Goal: Book appointment/travel/reservation

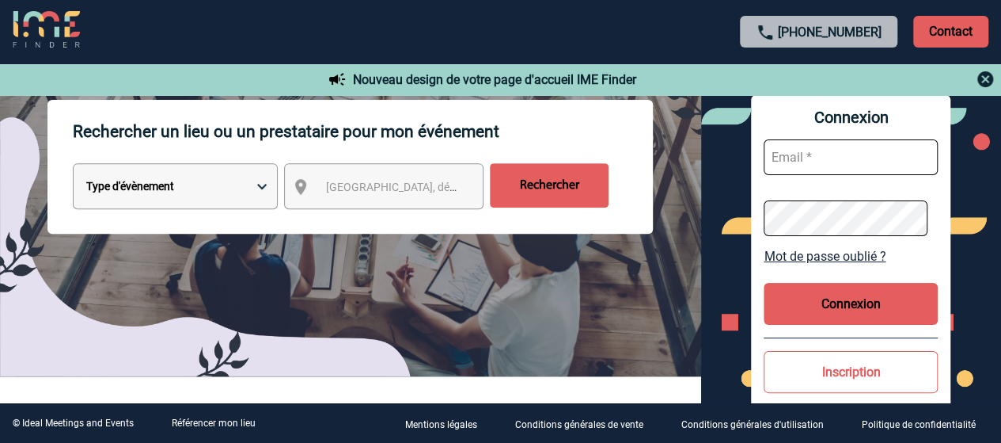
scroll to position [173, 0]
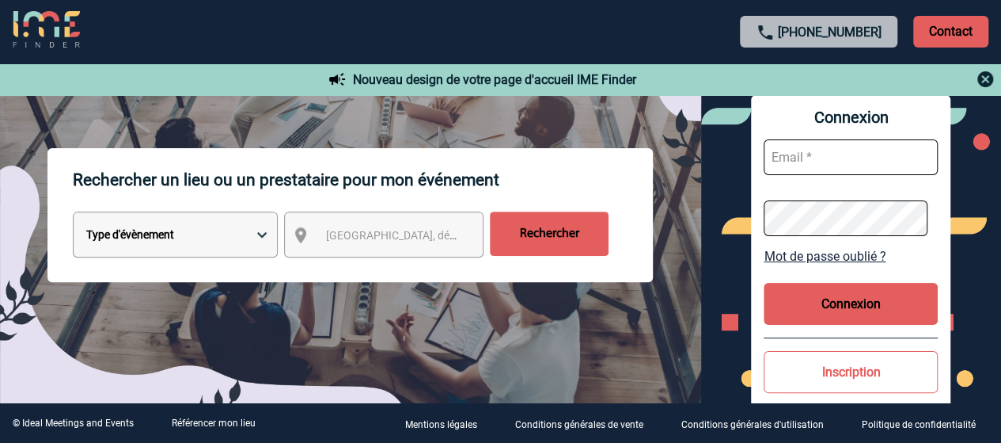
click at [256, 223] on select "Type d'évènement Séminaire avec nuitée Réunion Repas de groupe Team Building & …" at bounding box center [175, 234] width 205 height 46
select select "4"
click at [73, 213] on select "Type d'évènement Séminaire avec nuitée Réunion Repas de groupe Team Building & …" at bounding box center [175, 234] width 205 height 46
click at [328, 236] on span "[GEOGRAPHIC_DATA], département, région..." at bounding box center [436, 235] width 220 height 13
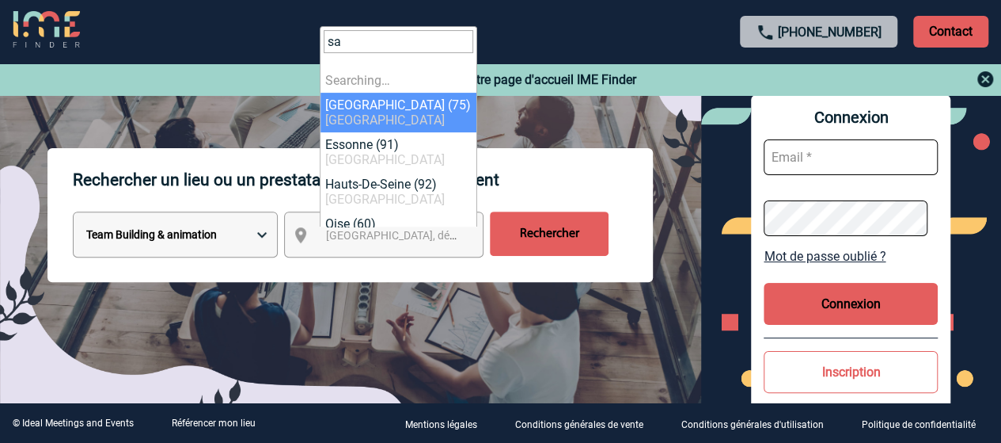
type input "s"
type input "f"
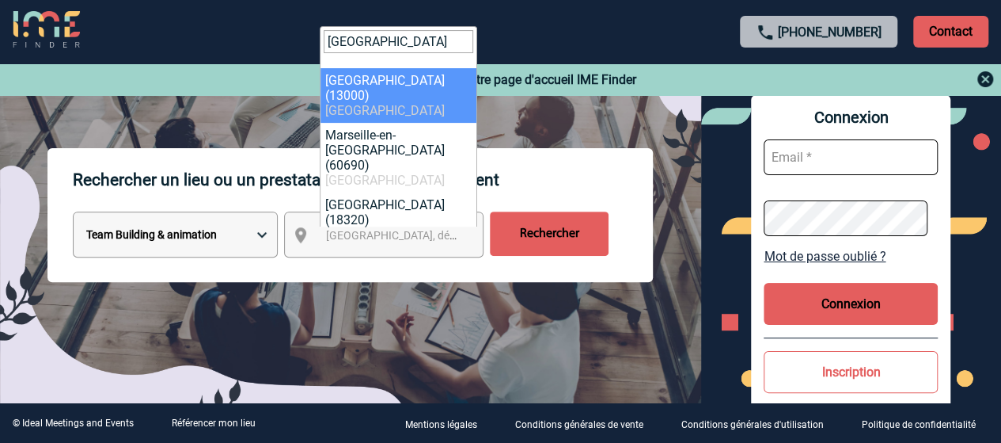
type input "[GEOGRAPHIC_DATA]"
select select "7321"
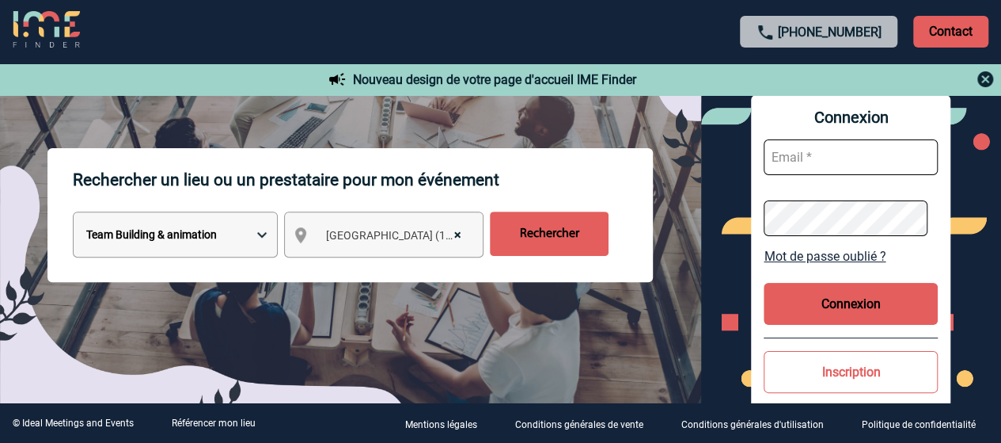
click at [554, 234] on input "Rechercher" at bounding box center [549, 233] width 119 height 44
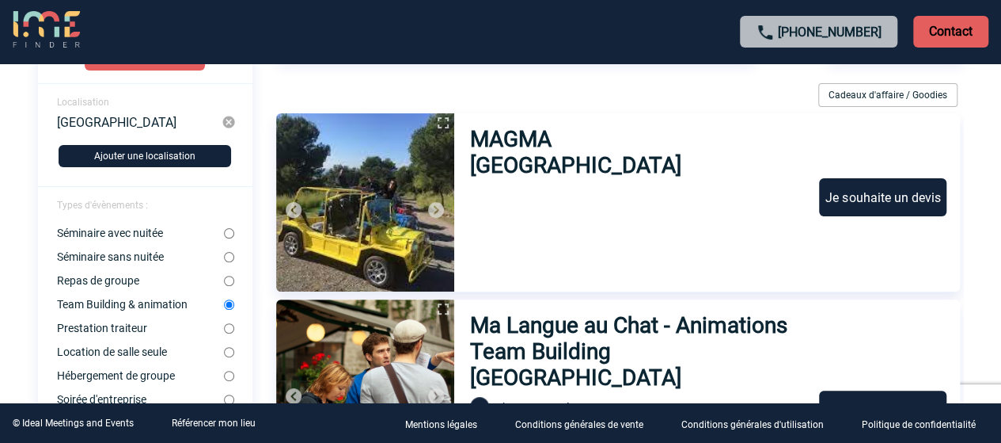
scroll to position [69, 0]
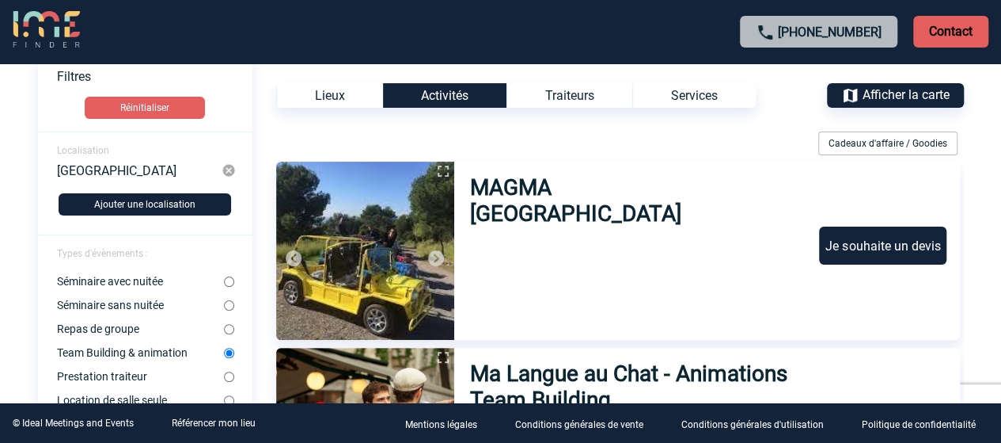
click at [535, 191] on h3 "MAGMA Grand Sud" at bounding box center [617, 200] width 295 height 52
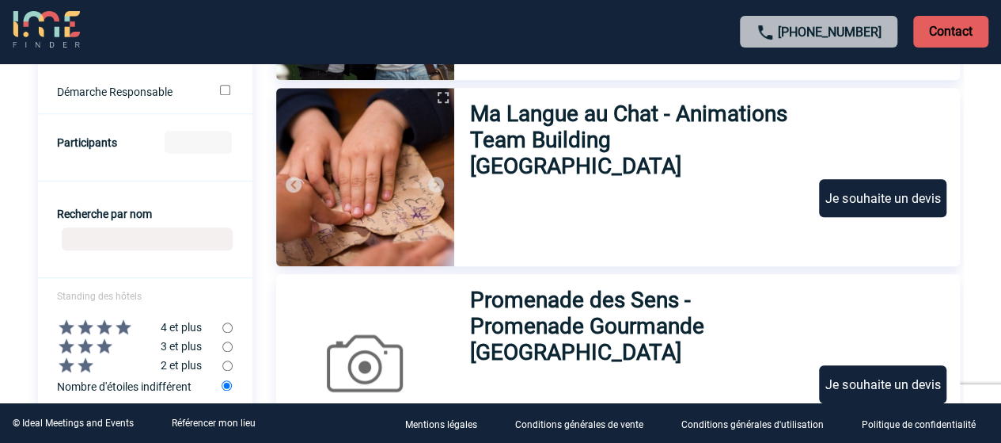
scroll to position [514, 0]
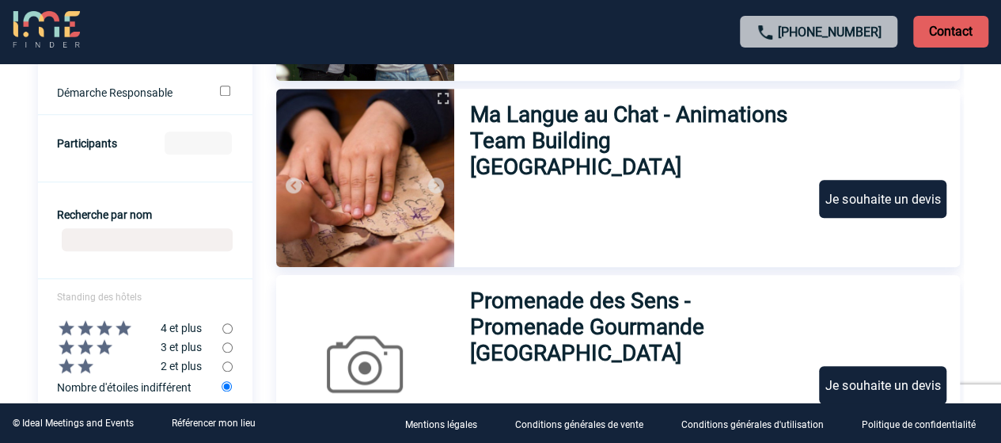
click at [614, 139] on h3 "Ma Langue au Chat - Animations Team Building Aix" at bounding box center [637, 140] width 335 height 78
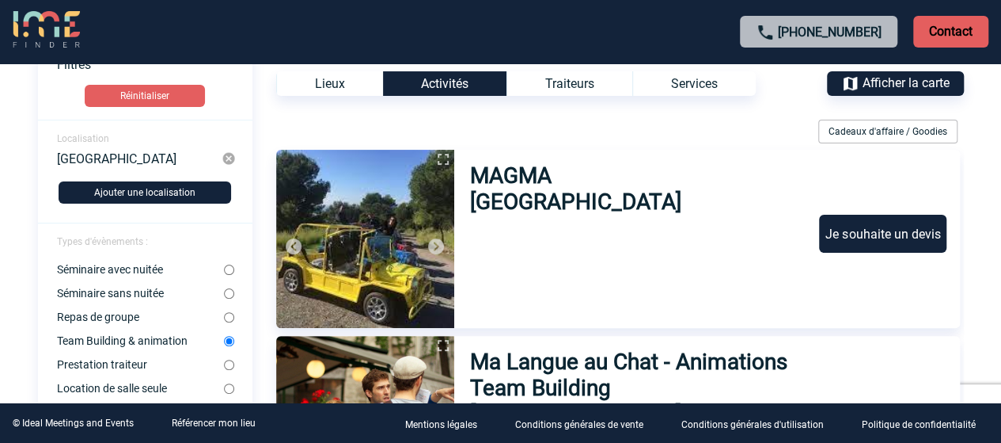
scroll to position [0, 0]
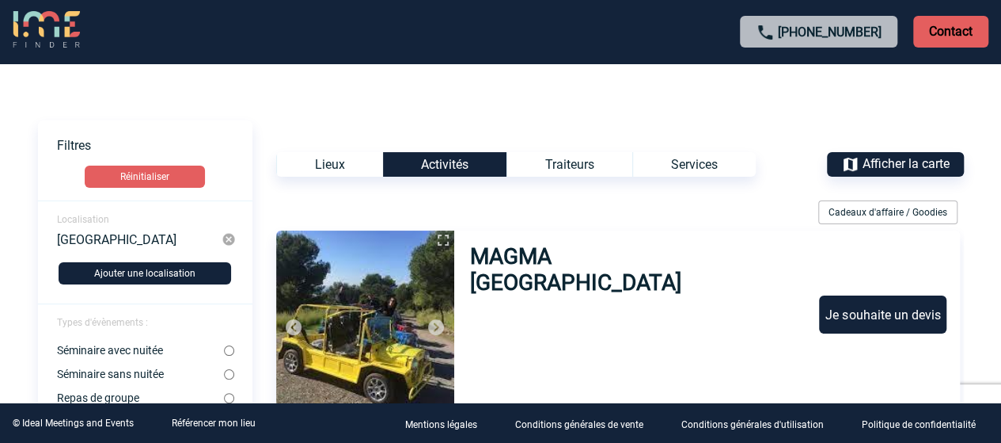
click at [142, 234] on div "Marseille" at bounding box center [139, 239] width 165 height 14
click at [98, 237] on div "Marseille" at bounding box center [139, 239] width 165 height 14
click at [227, 237] on img at bounding box center [229, 239] width 14 height 14
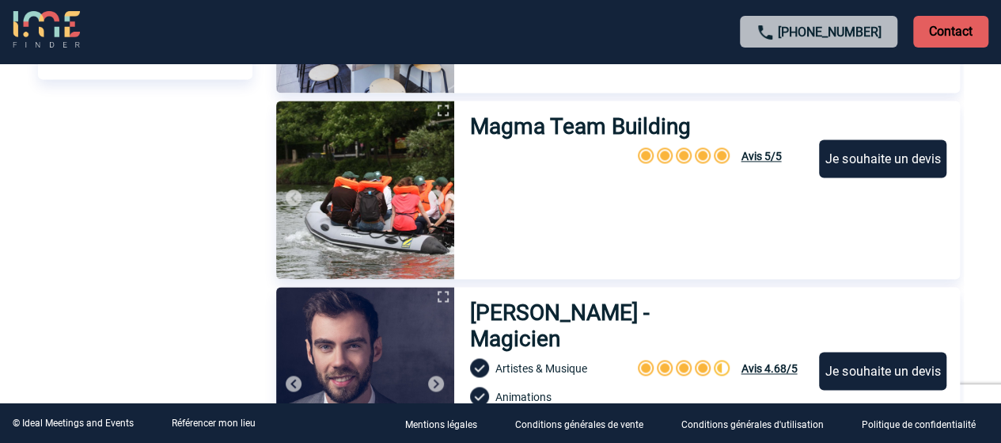
scroll to position [1044, 0]
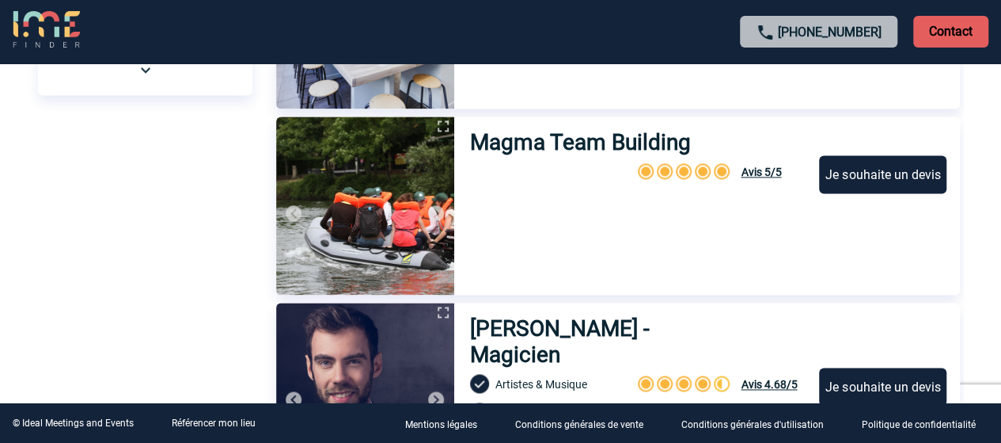
click at [581, 144] on h3 "Magma Team Building" at bounding box center [581, 142] width 222 height 26
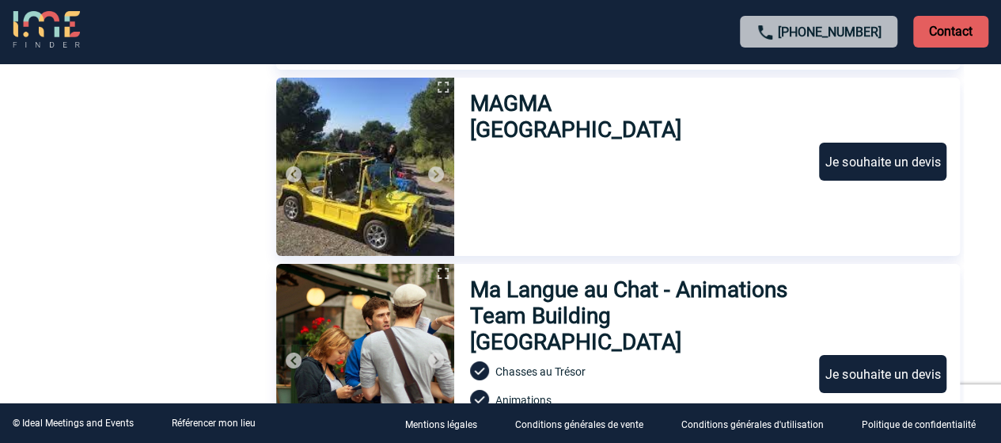
scroll to position [2572, 0]
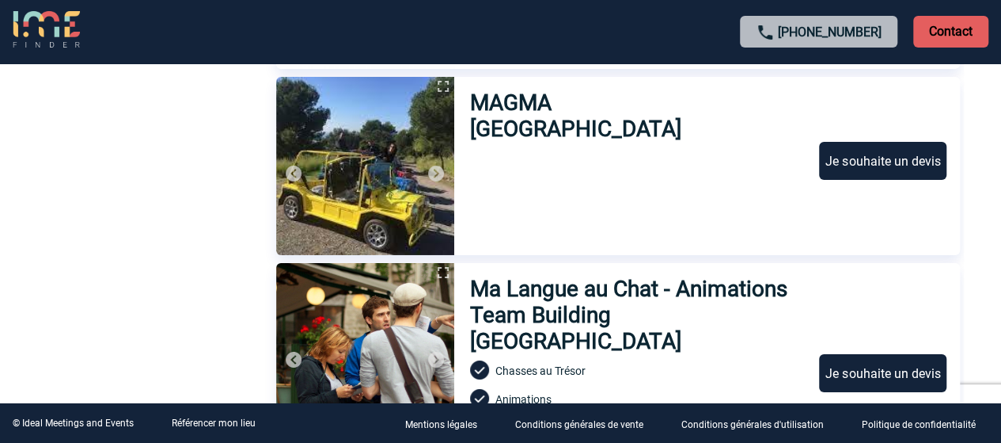
click at [583, 142] on div at bounding box center [553, 195] width 167 height 107
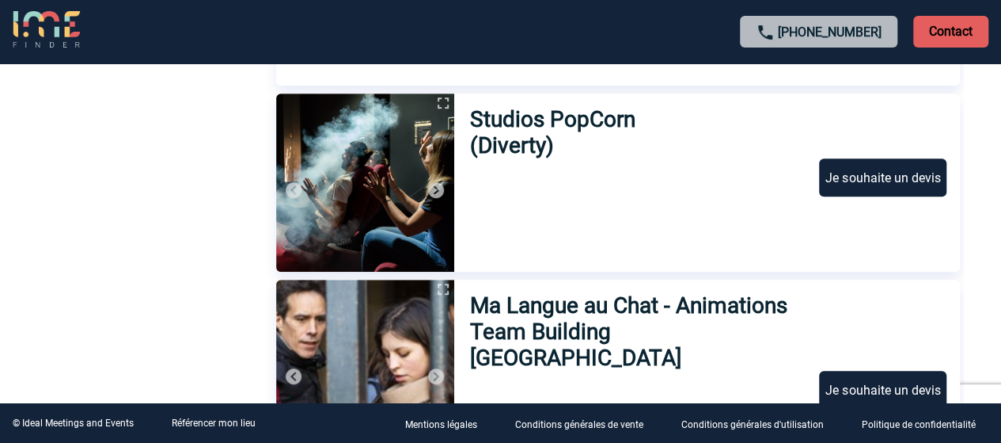
scroll to position [3300, 0]
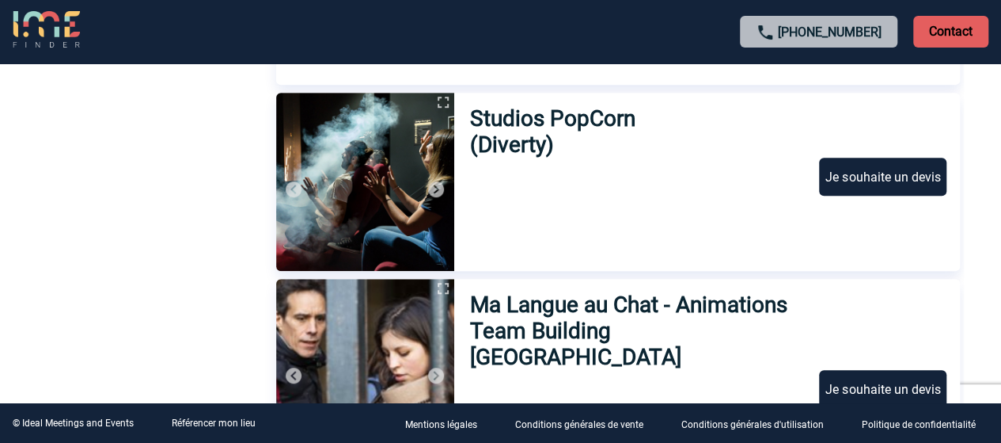
click at [565, 112] on h3 "Studios PopCorn (Diverty)" at bounding box center [597, 131] width 254 height 52
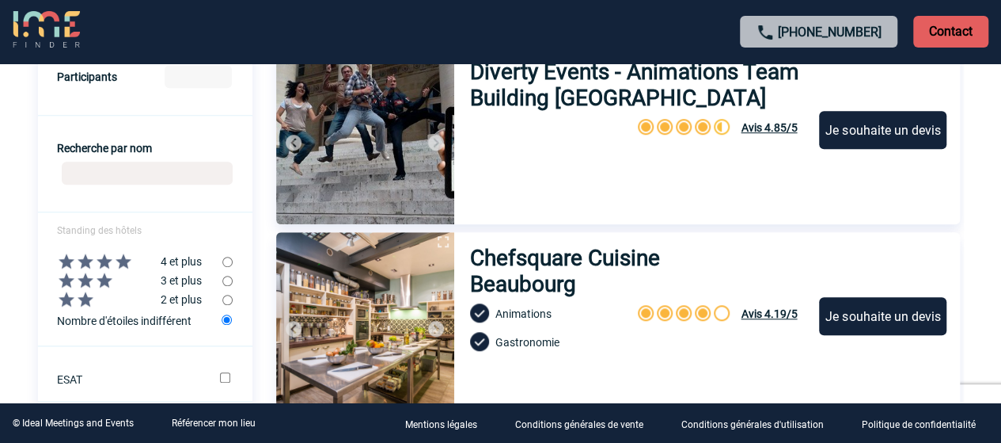
scroll to position [557, 0]
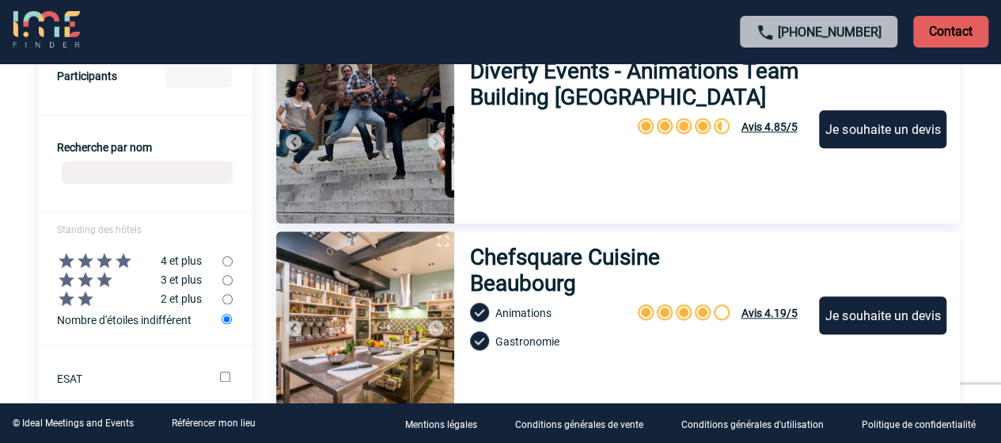
click at [142, 182] on input "Recherche par nom" at bounding box center [147, 172] width 171 height 23
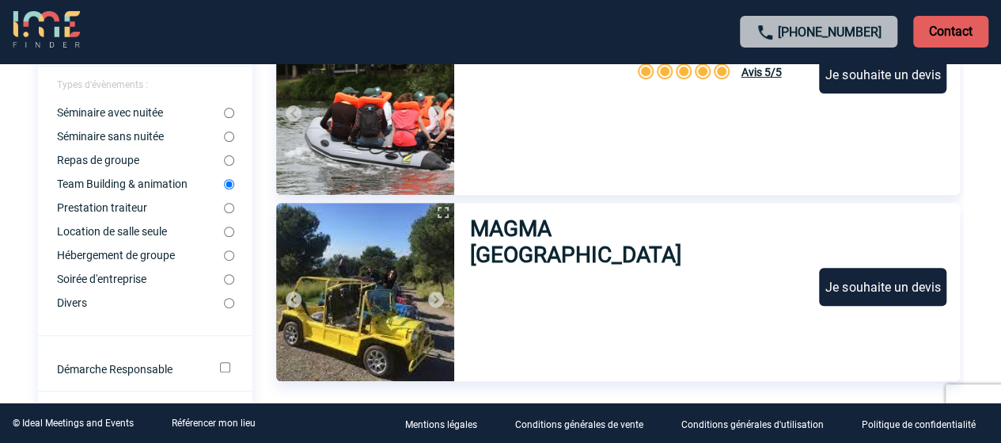
scroll to position [216, 0]
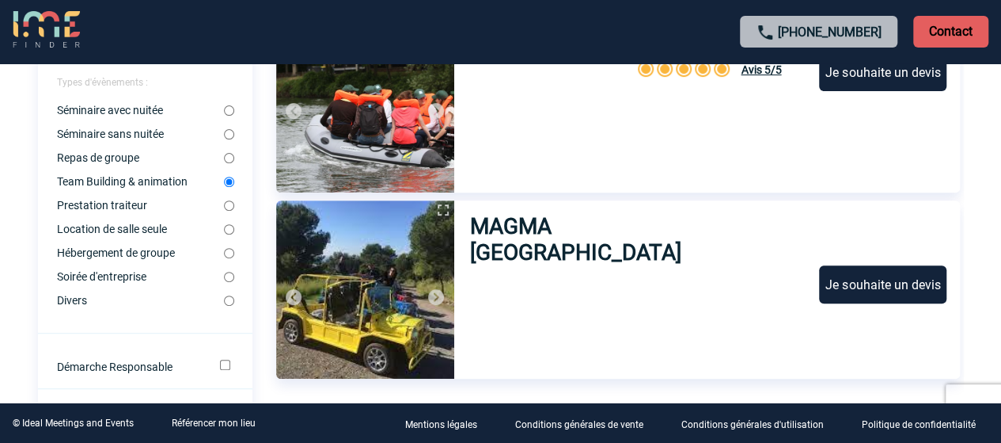
type input "magma"
click at [853, 254] on div "Voir les filtres Filtres Réinitialiser Localisation Ajouter une localisation Ty…" at bounding box center [501, 429] width 926 height 1050
click at [594, 225] on h3 "MAGMA Grand Sud" at bounding box center [617, 239] width 295 height 52
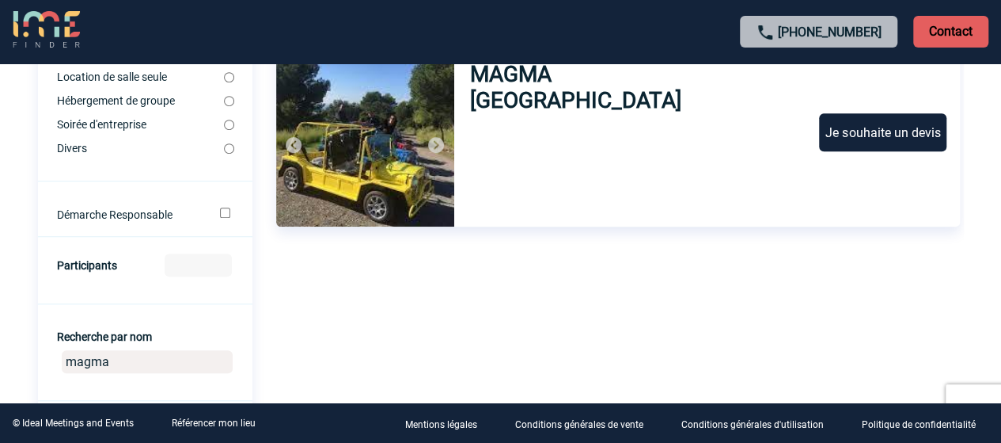
scroll to position [0, 0]
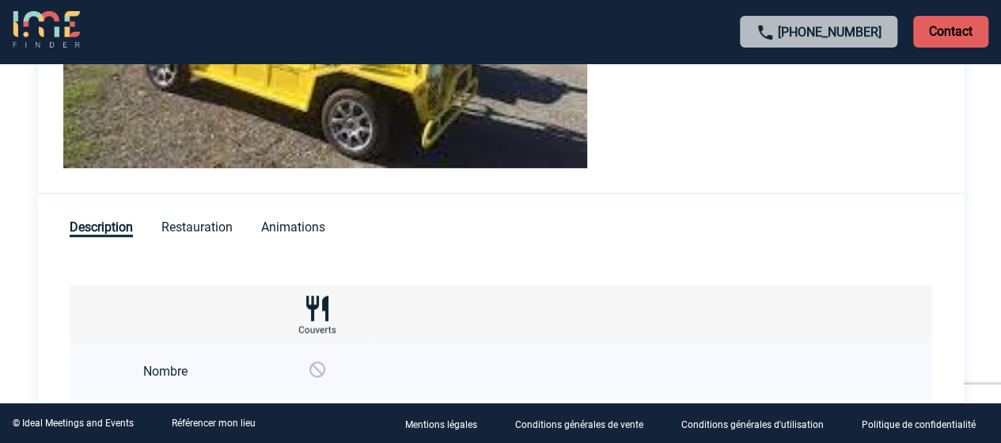
scroll to position [559, 0]
click at [291, 230] on span "Animations" at bounding box center [293, 228] width 64 height 17
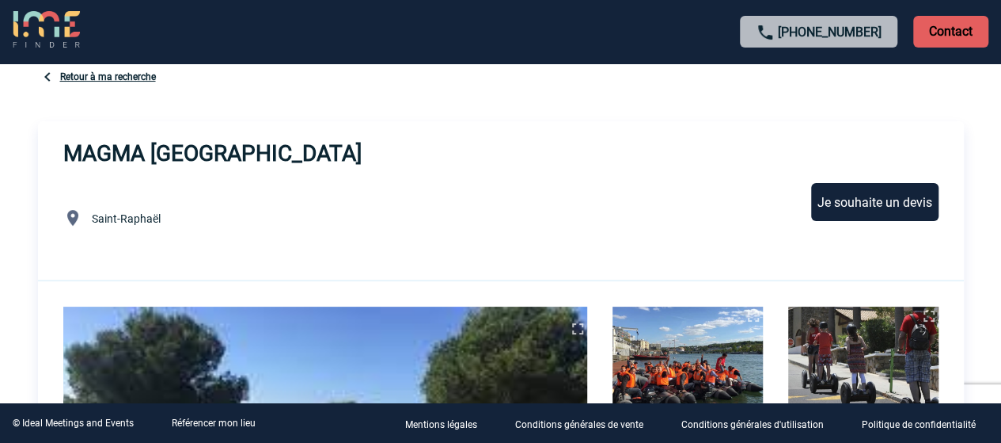
scroll to position [0, 0]
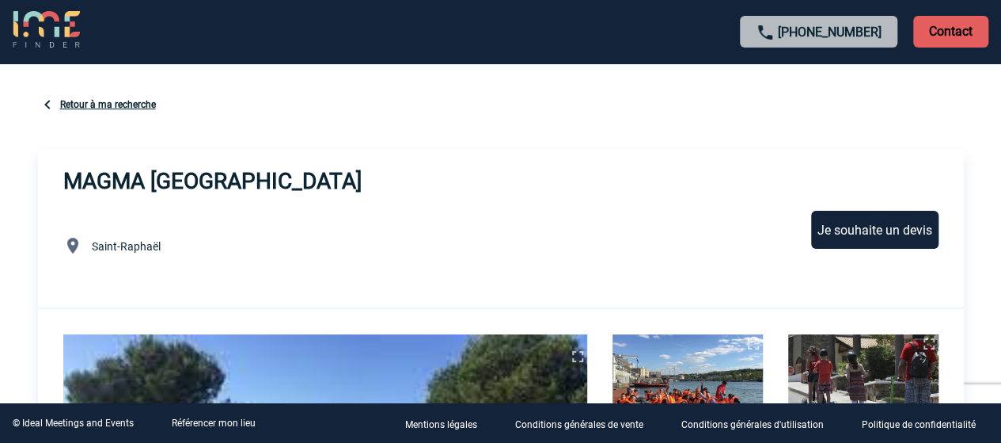
click at [90, 96] on div "Retour à ma recherche" at bounding box center [501, 106] width 926 height 22
click at [86, 108] on link "Retour à ma recherche" at bounding box center [108, 104] width 96 height 11
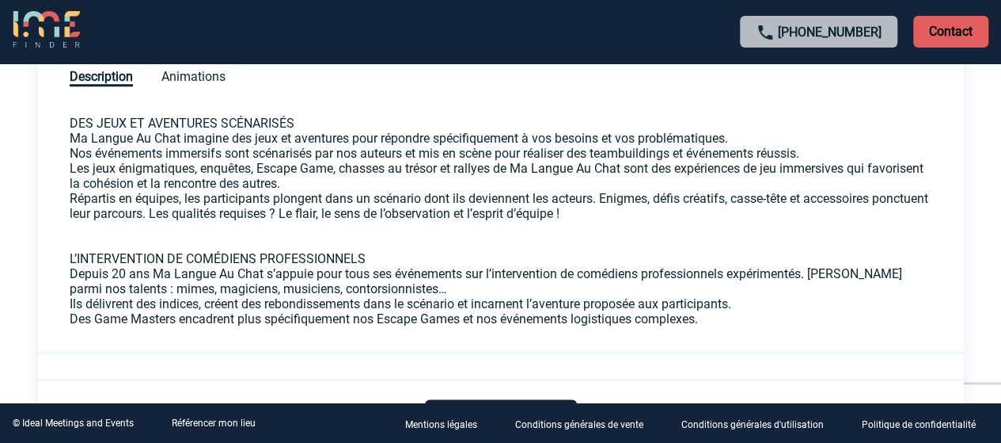
scroll to position [653, 0]
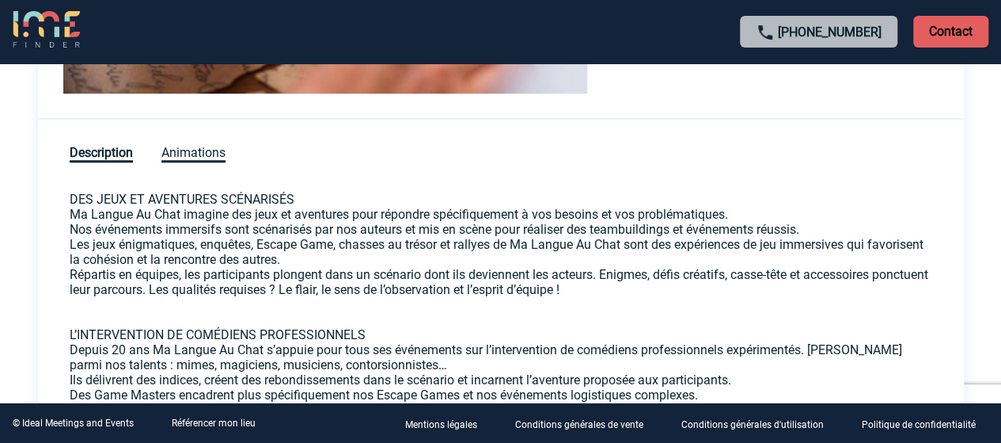
click at [198, 156] on span "Animations" at bounding box center [193, 153] width 64 height 17
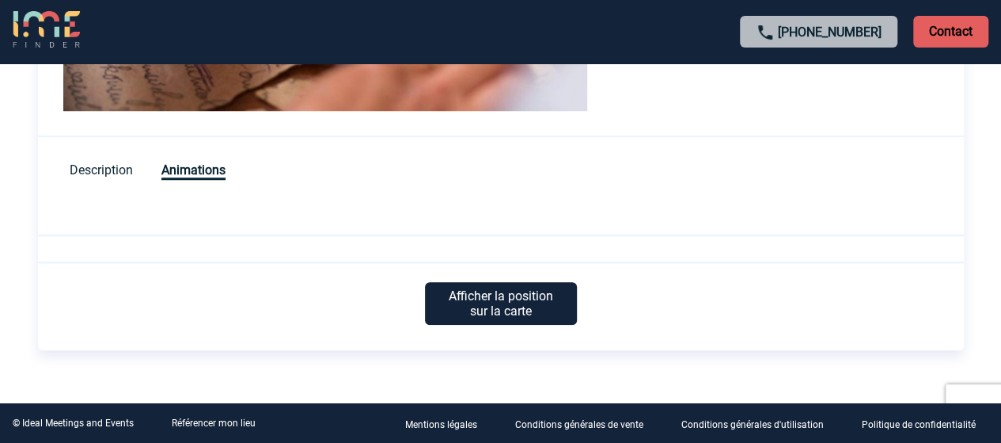
scroll to position [644, 0]
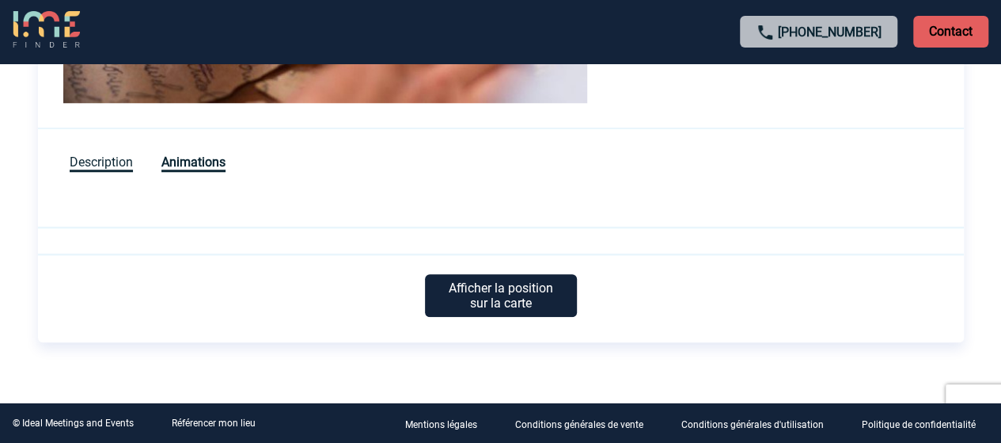
click at [101, 160] on span "Description" at bounding box center [101, 162] width 63 height 17
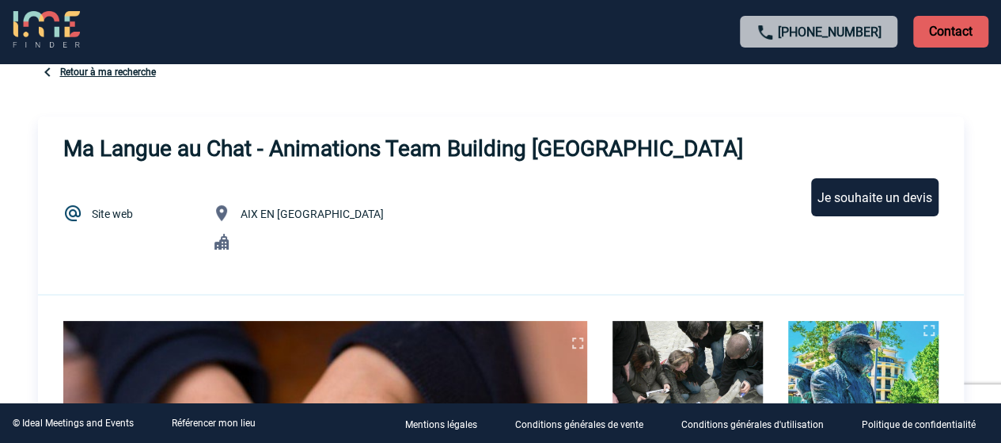
scroll to position [0, 0]
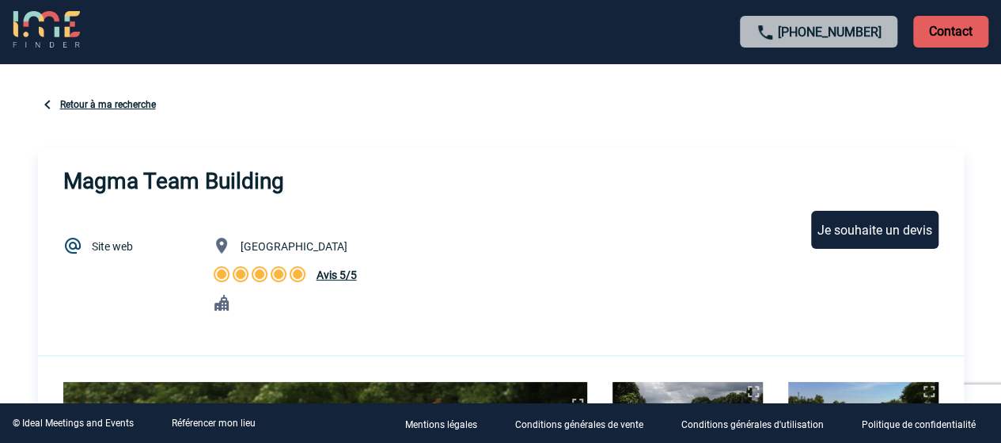
click at [335, 279] on span "Avis 5/5" at bounding box center [337, 274] width 40 height 13
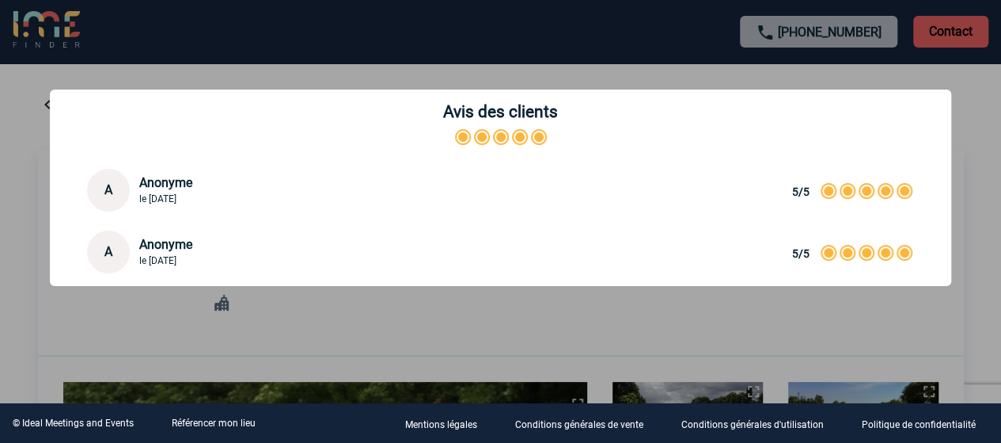
click at [461, 310] on div "Avis des clients A Anonyme le 18 Juillet 2019 5/5 5/5 A Anonyme le 07 Juin 2019…" at bounding box center [500, 183] width 941 height 253
drag, startPoint x: 788, startPoint y: 78, endPoint x: 776, endPoint y: 79, distance: 12.7
click at [776, 79] on div "Avis des clients A Anonyme le 18 Juillet 2019 5/5 5/5 A Anonyme le 07 Juin 2019…" at bounding box center [500, 183] width 941 height 253
click at [76, 132] on p at bounding box center [501, 138] width 876 height 22
click at [611, 191] on div "A Anonyme le 18 Juillet 2019 5/5 5/5" at bounding box center [500, 190] width 827 height 43
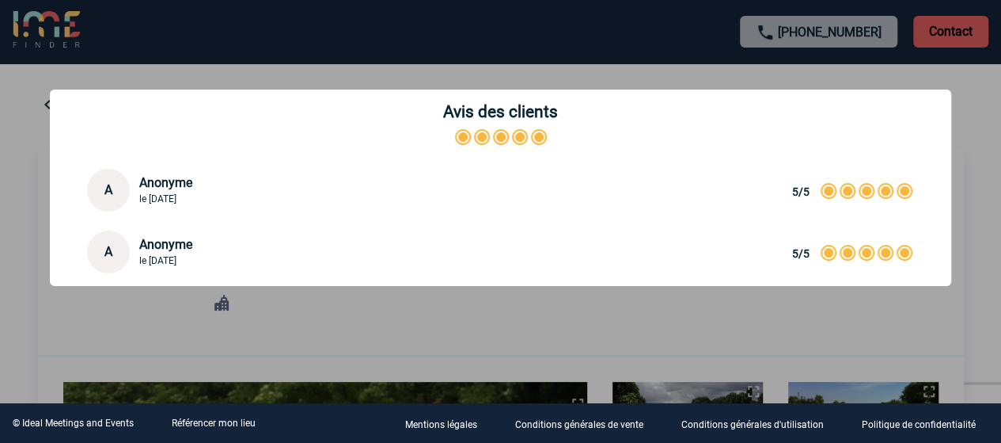
click at [437, 130] on p at bounding box center [501, 138] width 876 height 22
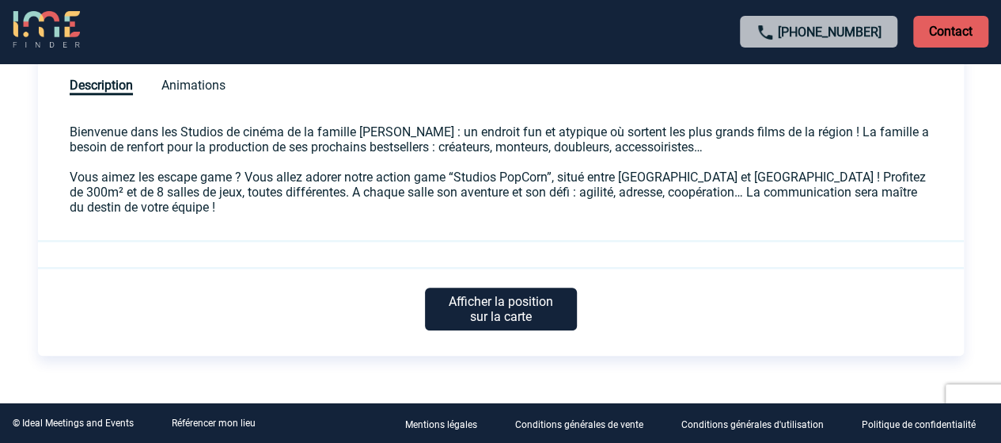
scroll to position [701, 0]
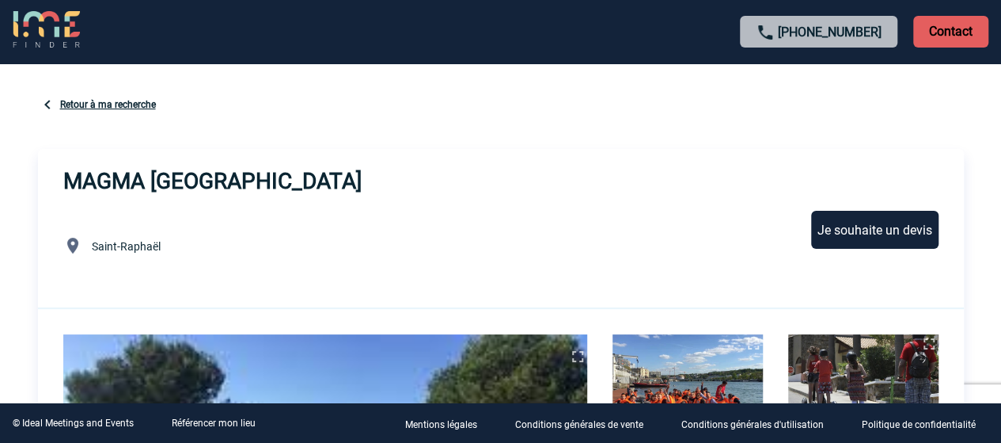
click at [103, 97] on div "Retour à ma recherche" at bounding box center [501, 106] width 926 height 22
click at [101, 102] on link "Retour à ma recherche" at bounding box center [108, 104] width 96 height 11
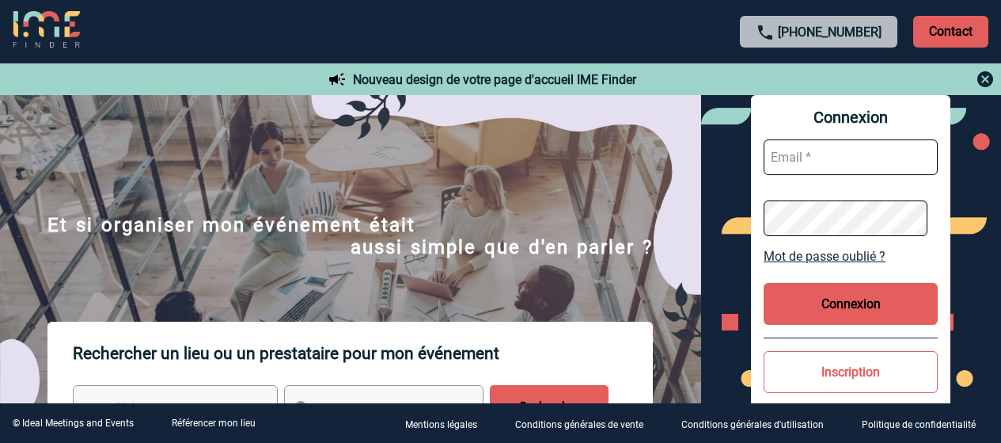
scroll to position [173, 0]
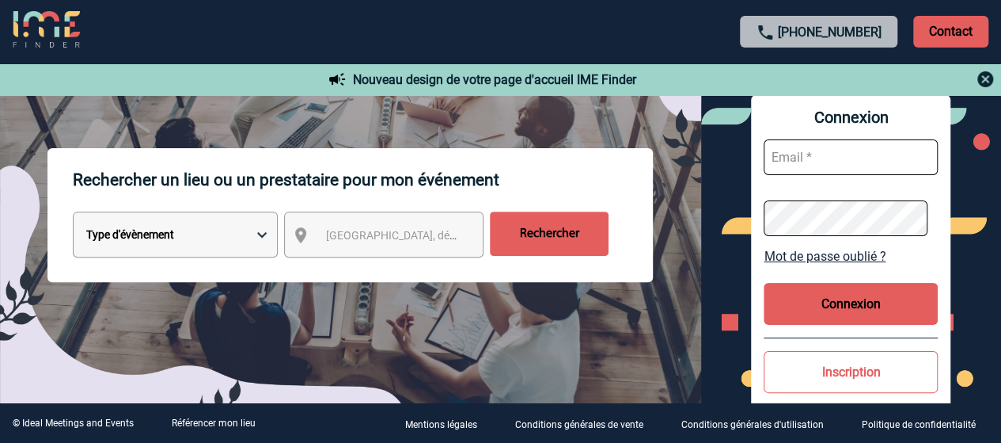
click at [77, 30] on img at bounding box center [46, 30] width 67 height 38
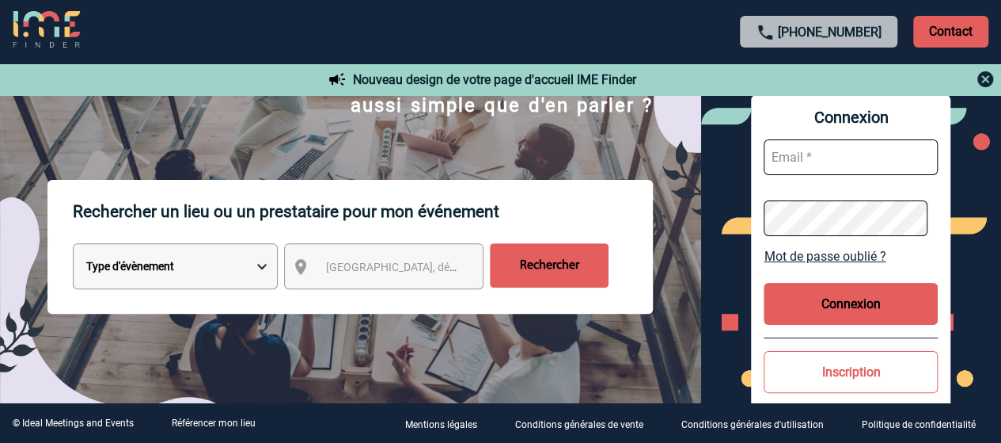
scroll to position [142, 0]
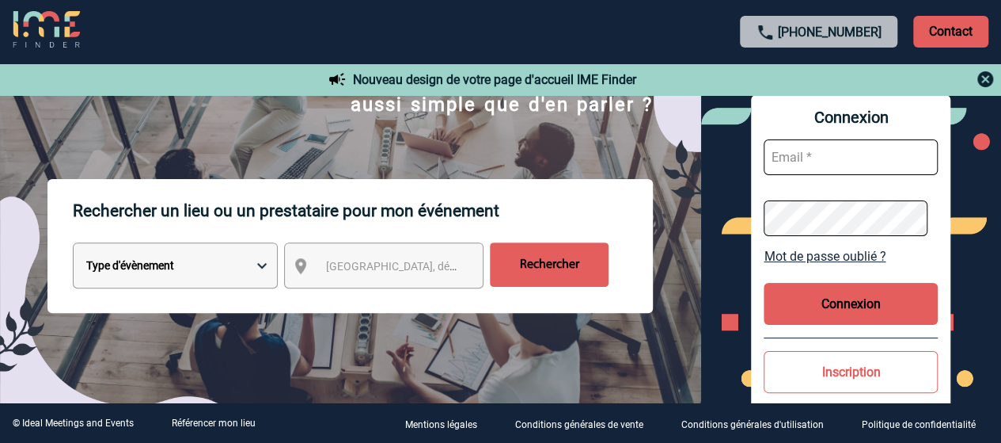
click at [195, 279] on select "Type d'évènement Séminaire avec nuitée Réunion Repas de groupe Team Building & …" at bounding box center [175, 265] width 205 height 46
select select "4"
click at [73, 244] on select "Type d'évènement Séminaire avec nuitée Réunion Repas de groupe Team Building & …" at bounding box center [175, 265] width 205 height 46
click at [369, 277] on span "Ville, département, région..." at bounding box center [399, 266] width 158 height 22
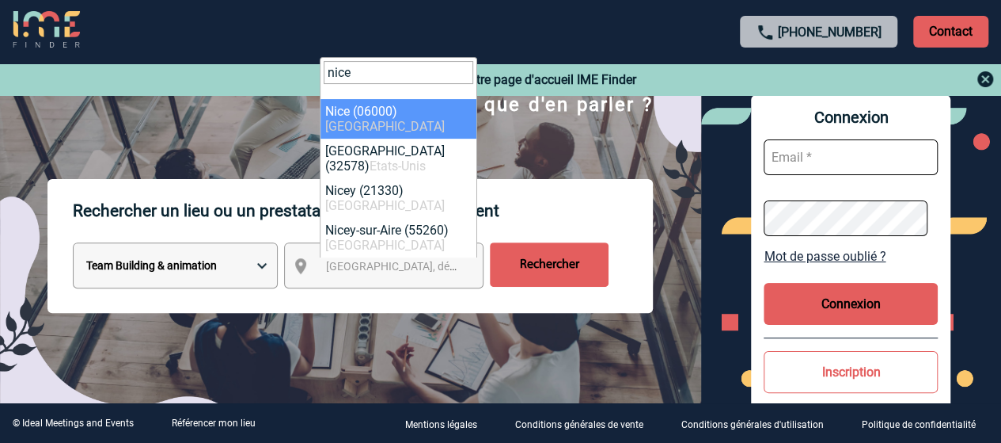
type input "nice"
select select "7115"
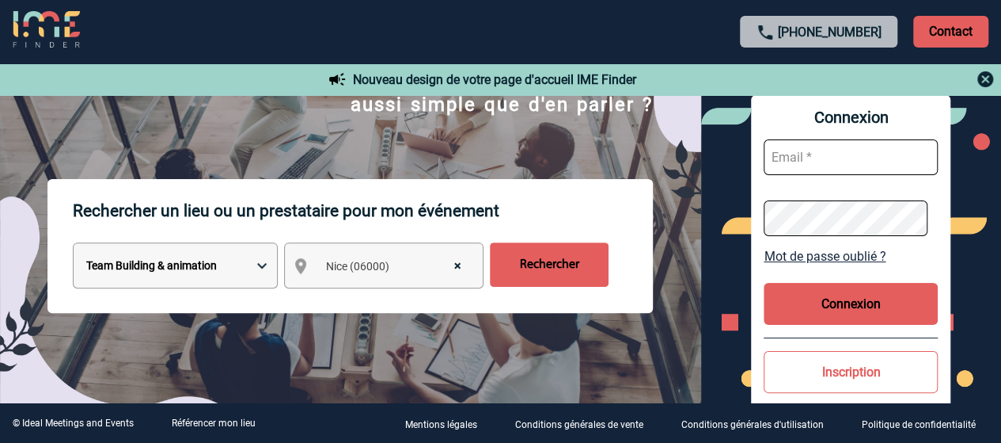
click at [553, 268] on input "Rechercher" at bounding box center [549, 264] width 119 height 44
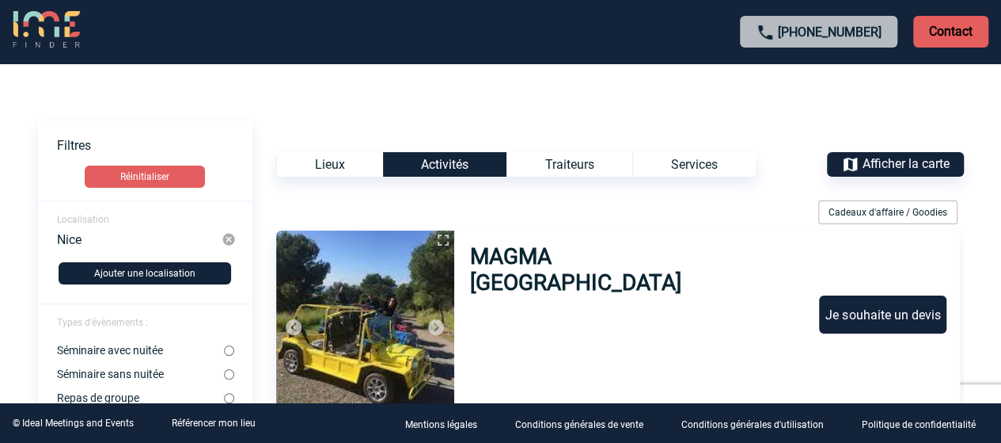
click at [546, 260] on h3 "MAGMA [GEOGRAPHIC_DATA]" at bounding box center [617, 269] width 295 height 52
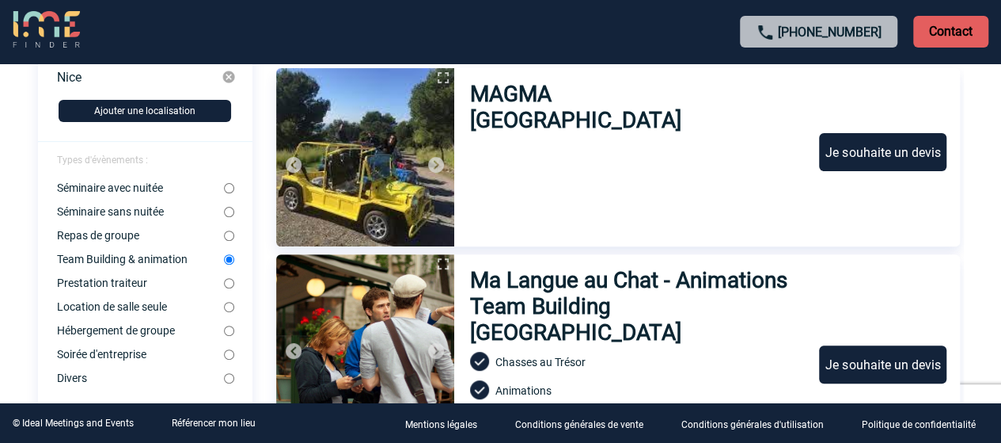
click at [563, 97] on h3 "MAGMA [GEOGRAPHIC_DATA]" at bounding box center [617, 107] width 295 height 52
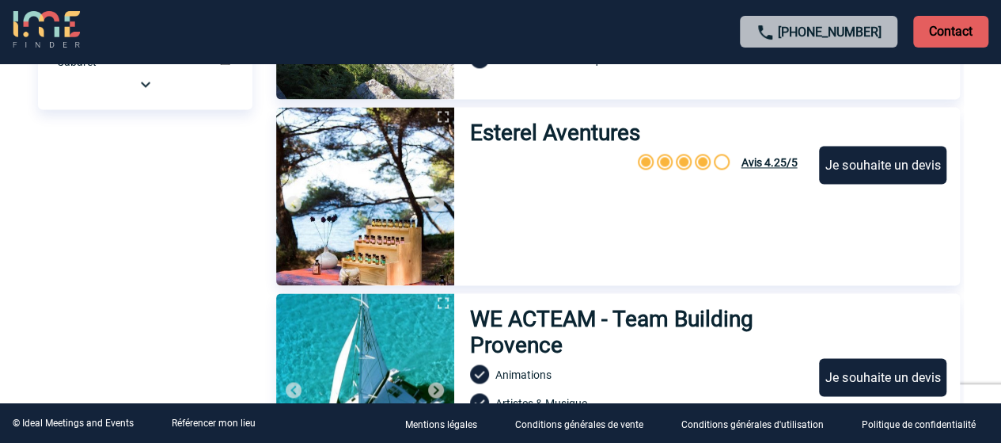
scroll to position [1053, 0]
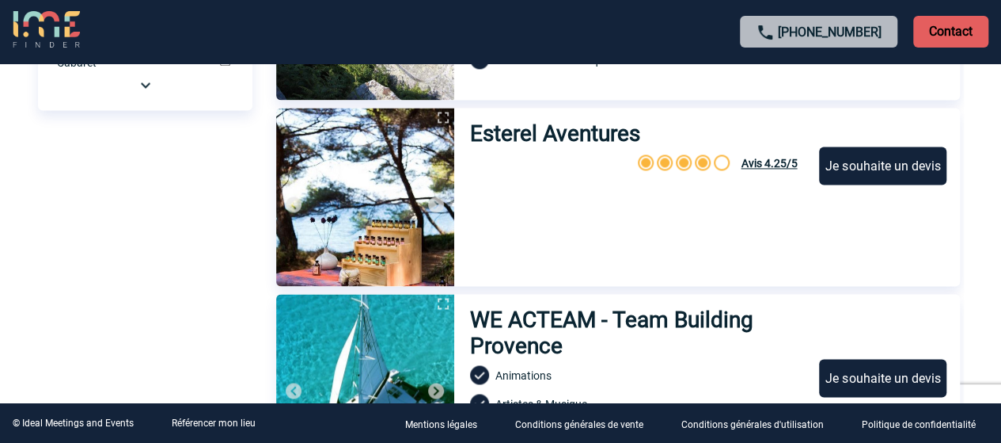
click at [537, 137] on h3 "Esterel Aventures" at bounding box center [557, 133] width 175 height 26
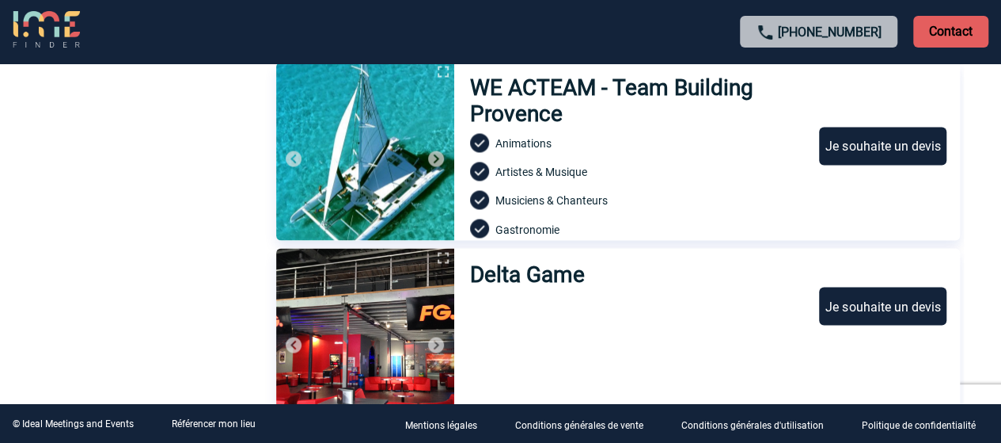
scroll to position [1286, 0]
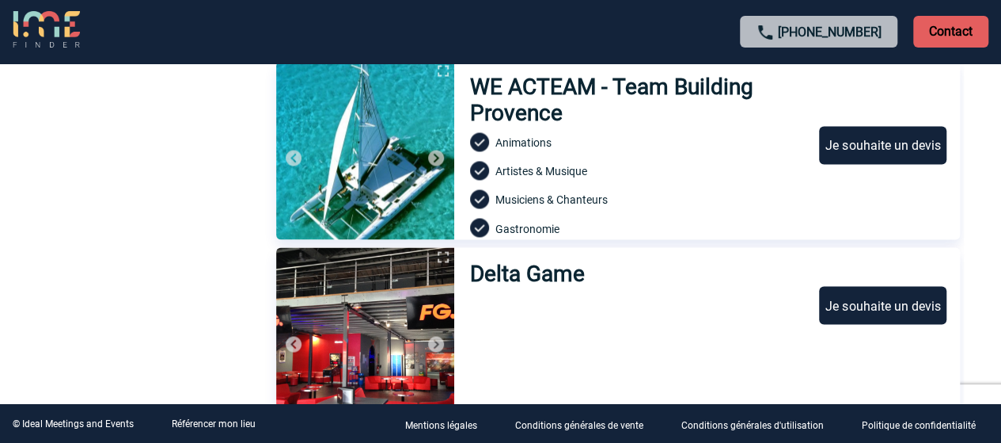
click at [583, 81] on h3 "WE ACTEAM - Team Building Provence" at bounding box center [637, 100] width 335 height 52
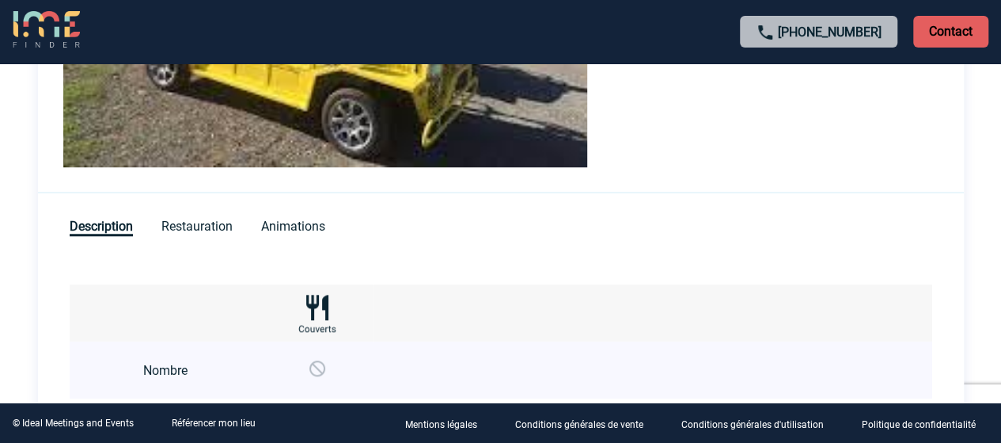
scroll to position [560, 0]
click at [266, 239] on div "MAGMA [GEOGRAPHIC_DATA] [GEOGRAPHIC_DATA] Je souhaite un devis Description Rest…" at bounding box center [501, 163] width 926 height 1149
click at [287, 230] on span "Animations" at bounding box center [293, 227] width 64 height 17
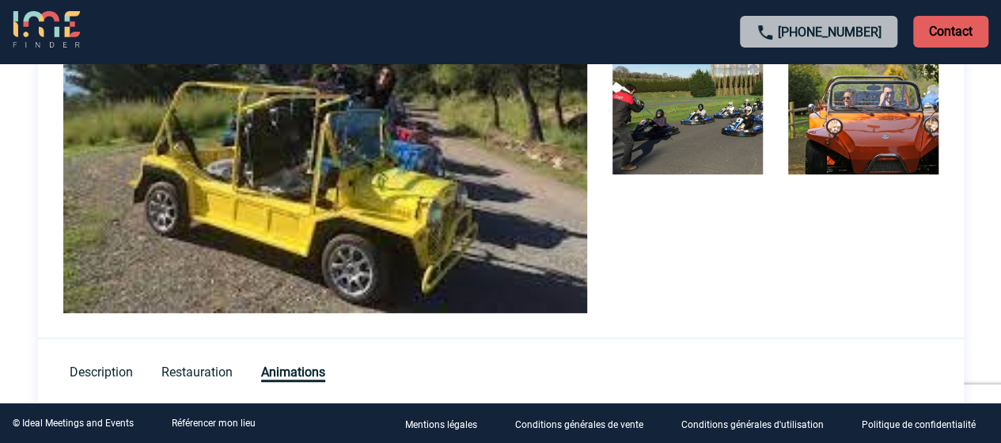
scroll to position [409, 0]
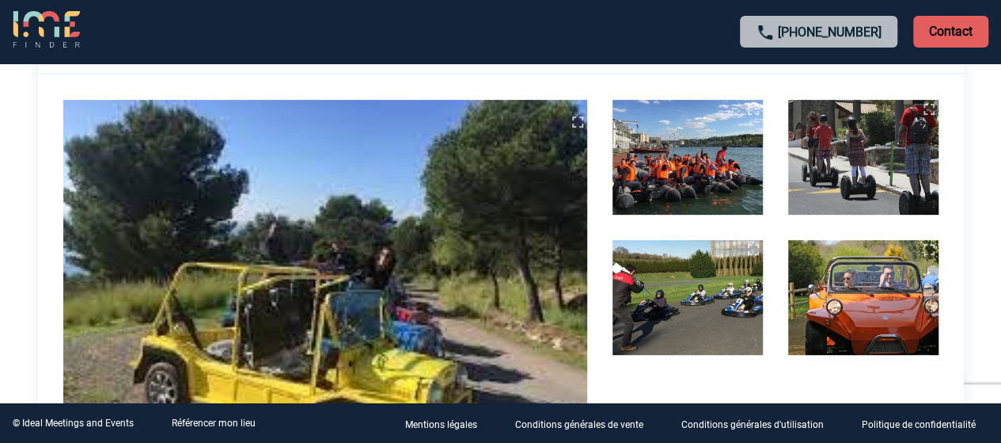
scroll to position [216, 0]
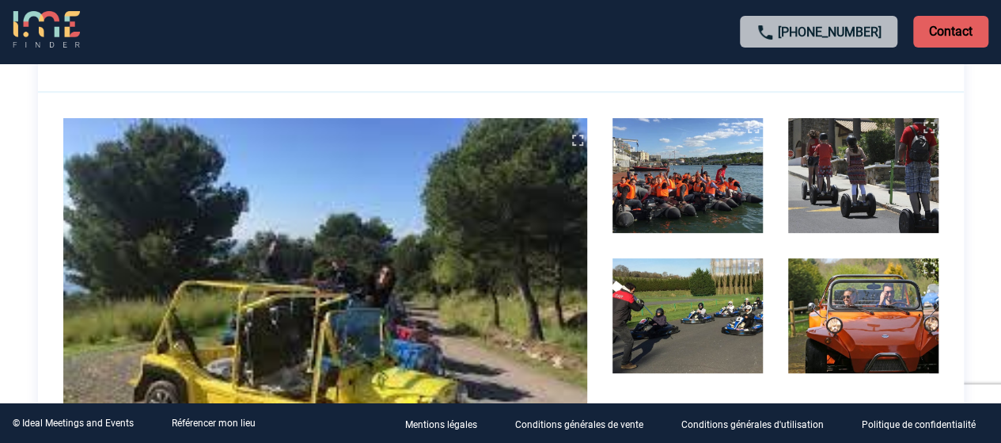
click at [373, 302] on img at bounding box center [325, 314] width 524 height 393
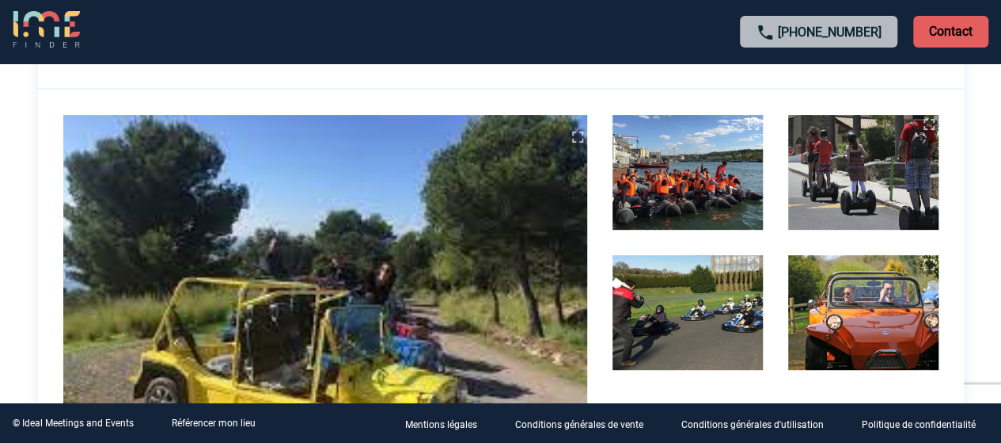
click at [667, 172] on img at bounding box center [688, 172] width 150 height 115
click at [832, 238] on div "MAGMA Grand Sud Saint-Raphaël Je souhaite un devis" at bounding box center [501, 232] width 926 height 605
click at [876, 240] on div "MAGMA Grand Sud Saint-Raphaël Je souhaite un devis" at bounding box center [501, 232] width 926 height 605
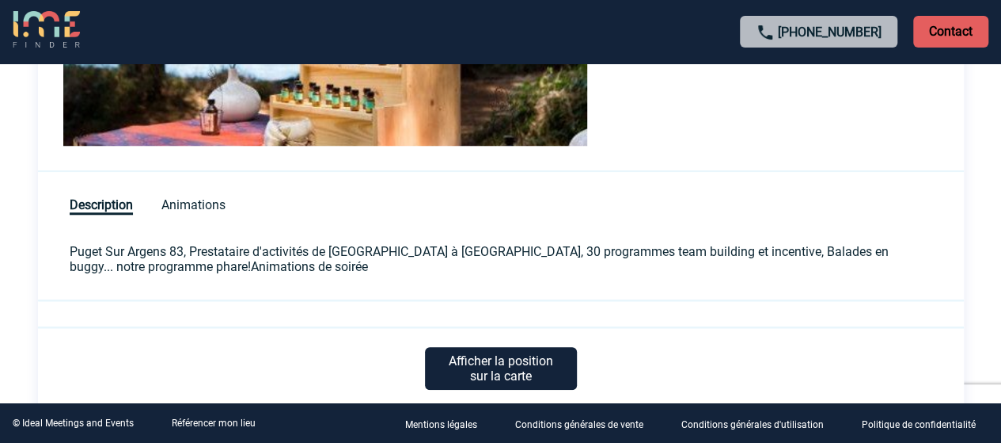
scroll to position [603, 0]
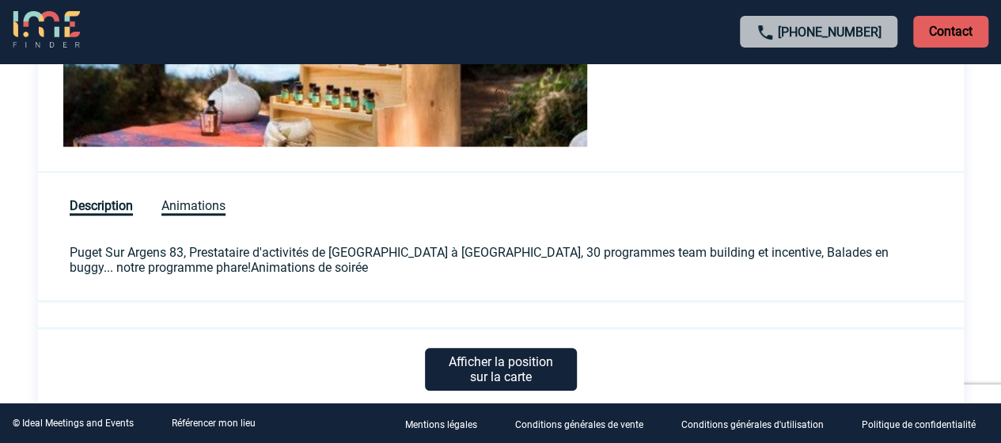
click at [215, 198] on span "Animations" at bounding box center [193, 206] width 64 height 17
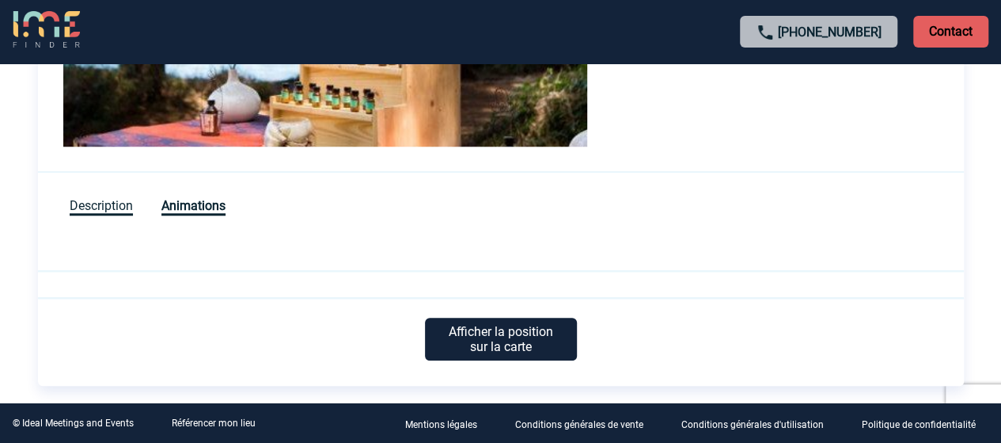
click at [109, 207] on span "Description" at bounding box center [101, 206] width 63 height 17
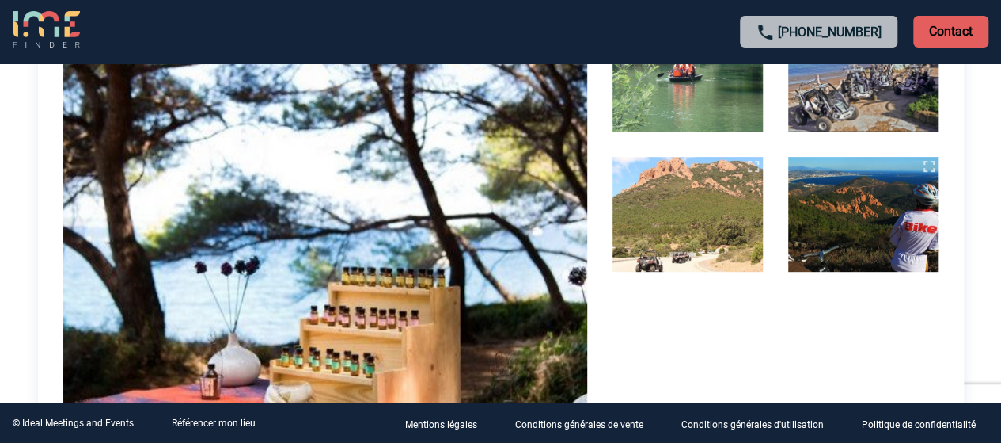
scroll to position [337, 0]
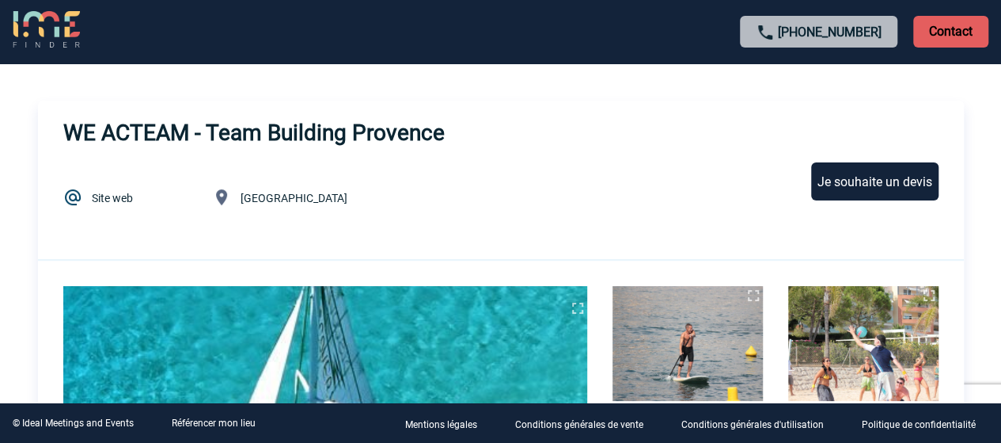
scroll to position [4, 0]
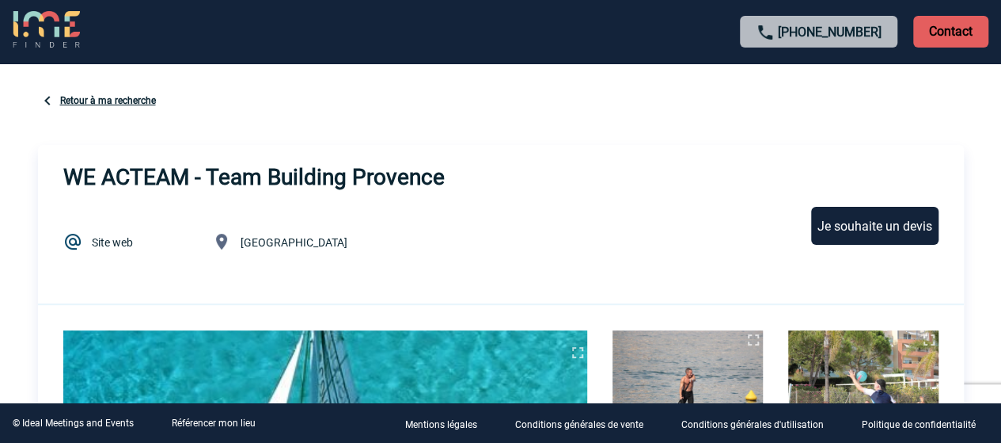
click at [71, 241] on img at bounding box center [72, 241] width 19 height 19
click at [858, 210] on div "Je souhaite un devis" at bounding box center [874, 226] width 127 height 38
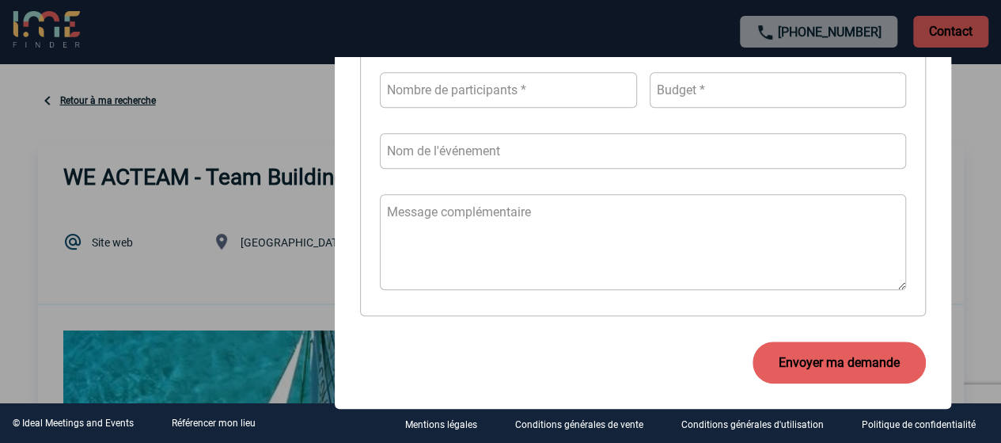
scroll to position [952, 0]
